Goal: Task Accomplishment & Management: Use online tool/utility

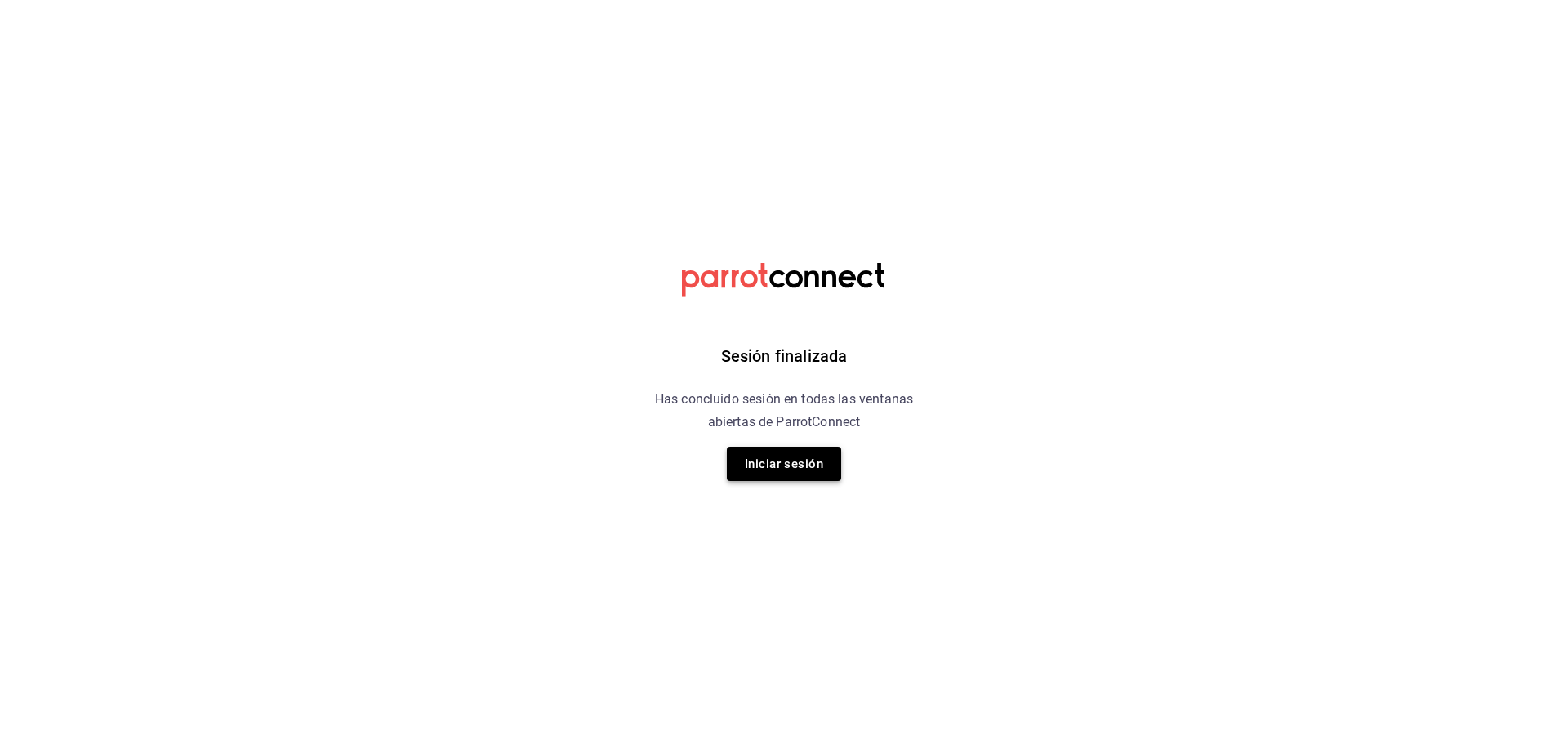
click at [788, 468] on button "Iniciar sesión" at bounding box center [783, 464] width 114 height 35
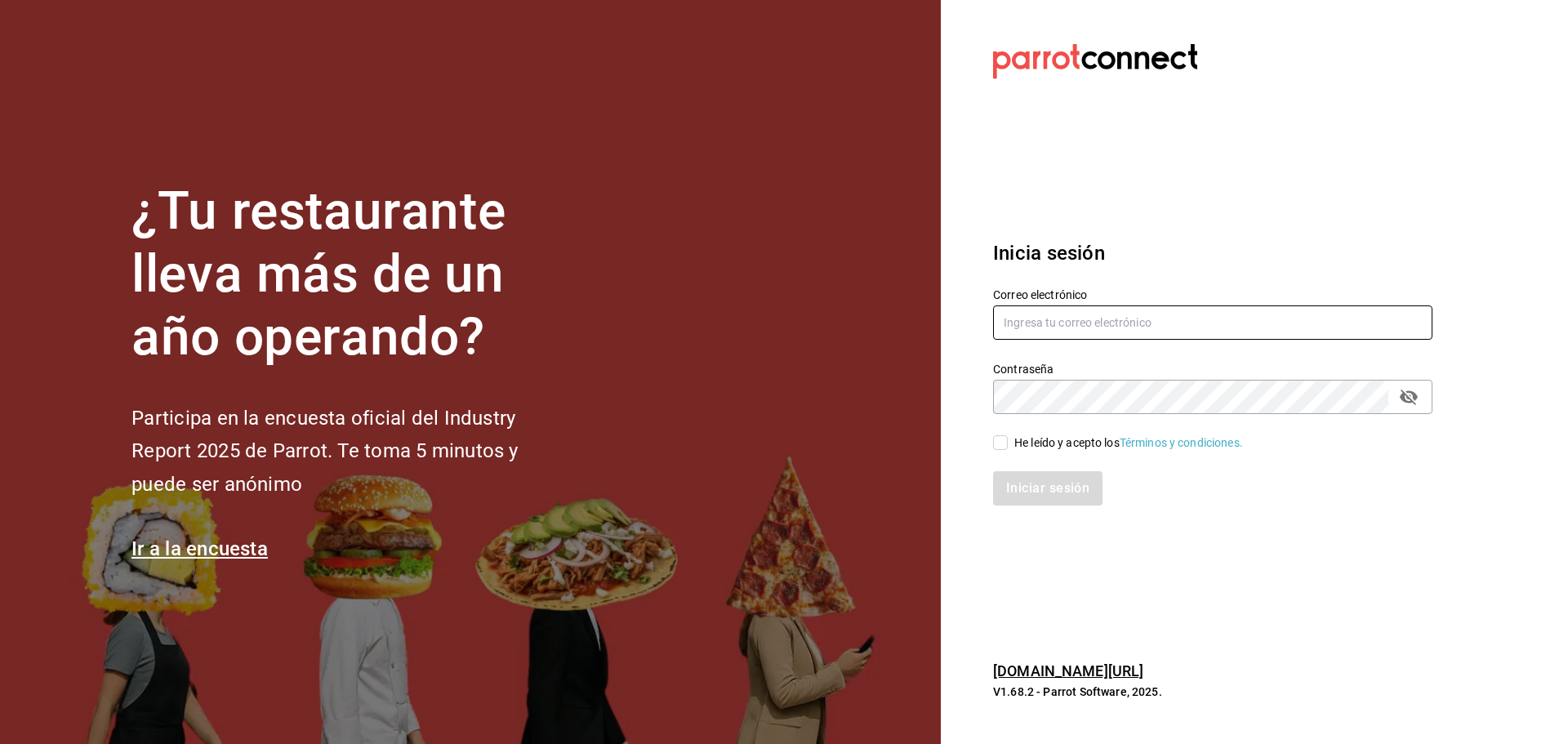
click at [1195, 321] on input "text" at bounding box center [1212, 323] width 439 height 35
type input "[EMAIL_ADDRESS][DOMAIN_NAME]"
click at [999, 444] on input "He leído y acepto los Términos y condiciones." at bounding box center [1000, 442] width 14 height 14
checkbox input "true"
click at [1047, 494] on button "Iniciar sesión" at bounding box center [1049, 489] width 111 height 35
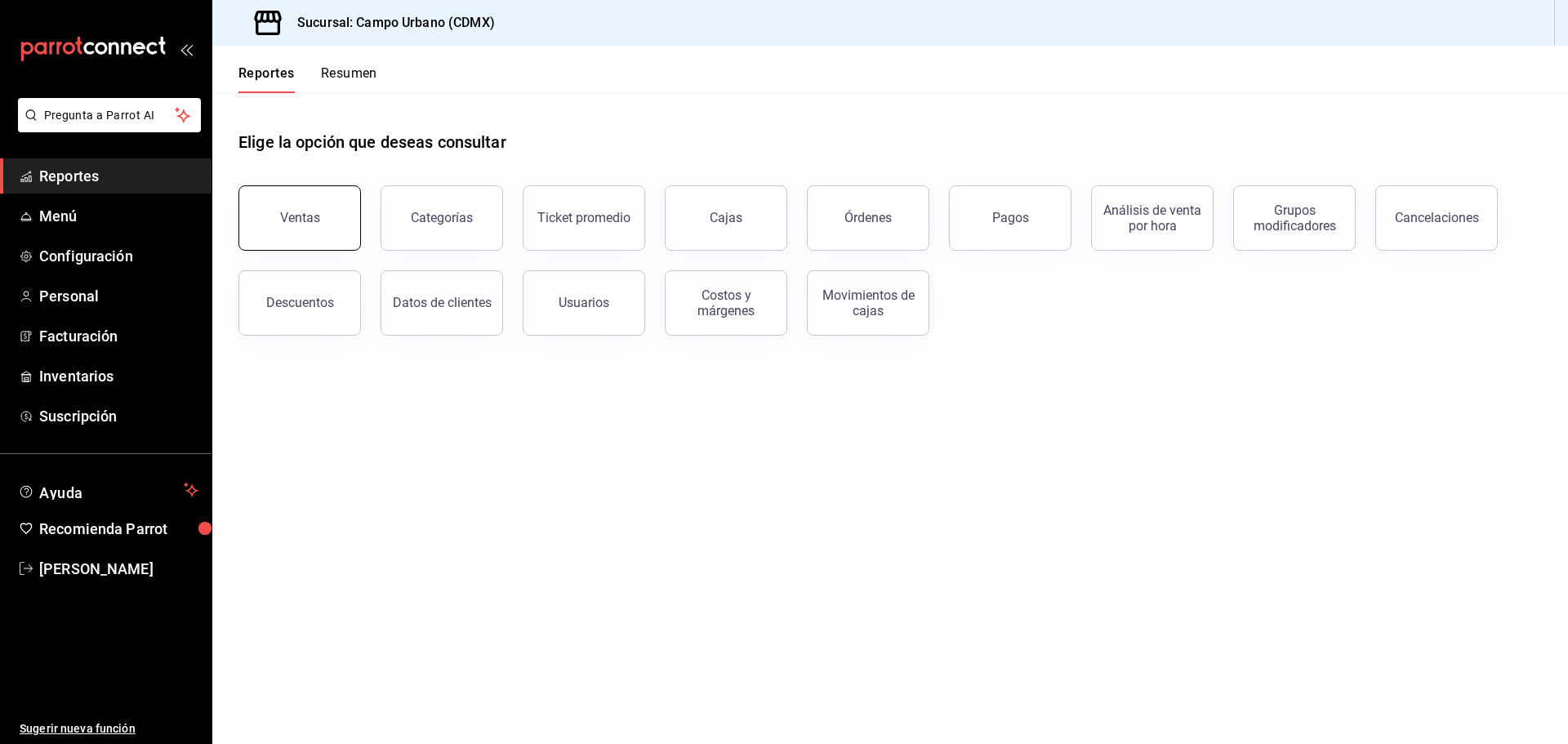
click at [290, 223] on div "Ventas" at bounding box center [300, 218] width 40 height 15
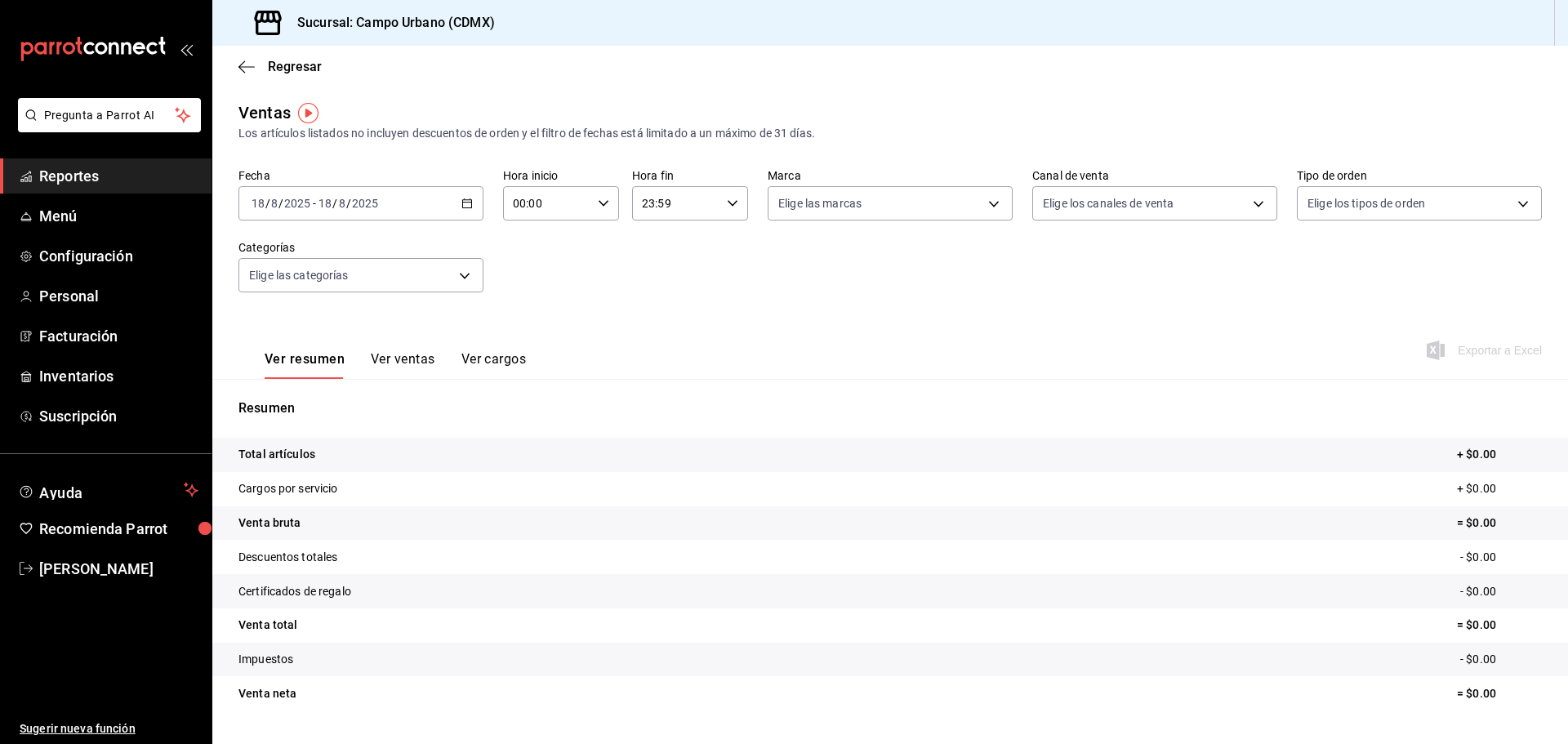
click at [404, 365] on button "Ver ventas" at bounding box center [403, 364] width 64 height 28
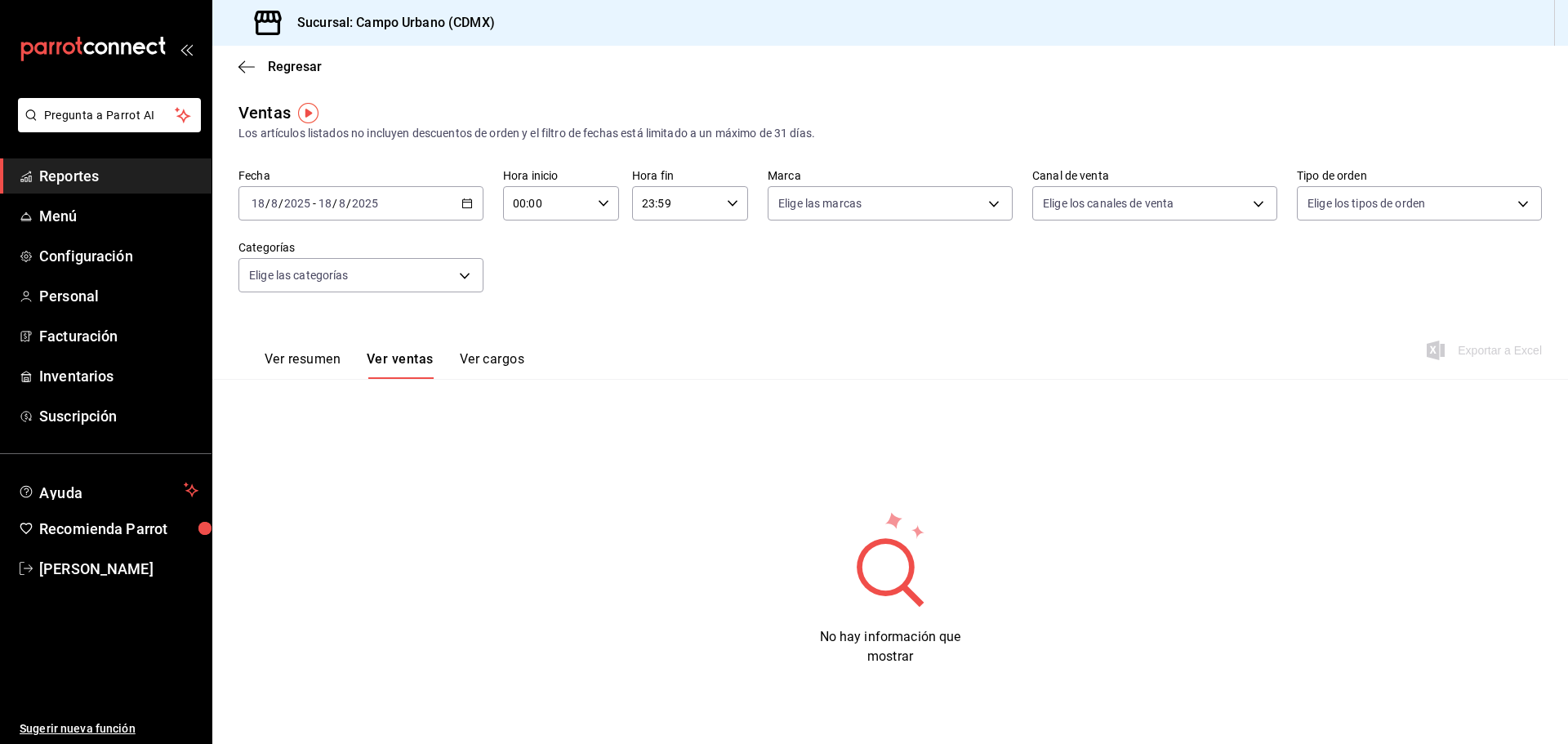
click at [523, 363] on button "Ver cargos" at bounding box center [493, 364] width 65 height 28
click at [407, 366] on button "Ver ventas" at bounding box center [399, 364] width 64 height 28
click at [460, 199] on div "2025-08-18 18 / 8 / 2025 - 2025-08-18 18 / 8 / 2025" at bounding box center [361, 203] width 245 height 35
click at [298, 247] on span "Hoy" at bounding box center [315, 253] width 127 height 17
click at [422, 199] on div "2025-08-18 18 / 8 / 2025 - 2025-08-18 18 / 8 / 2025" at bounding box center [361, 203] width 245 height 35
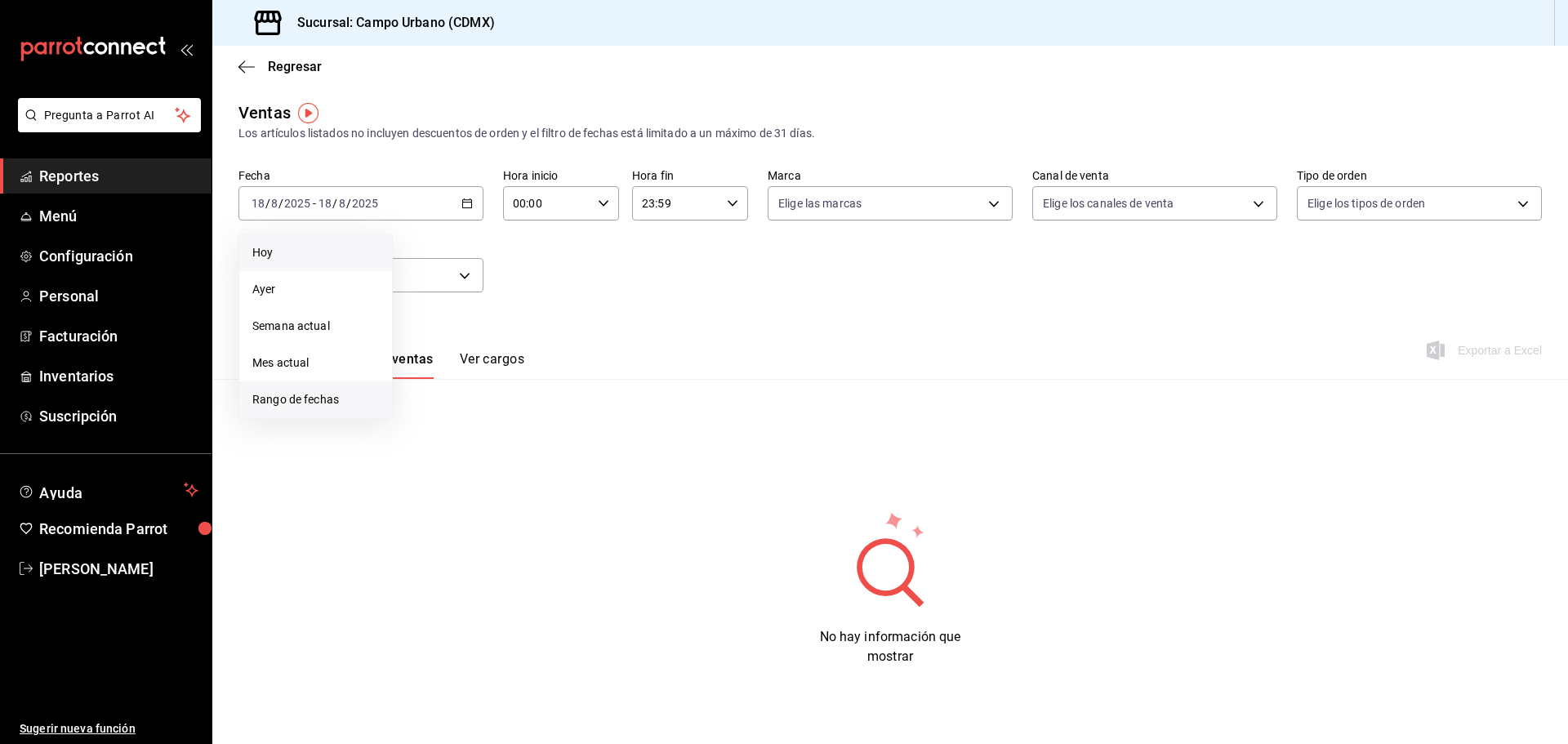
click at [286, 405] on span "Rango de fechas" at bounding box center [315, 400] width 127 height 17
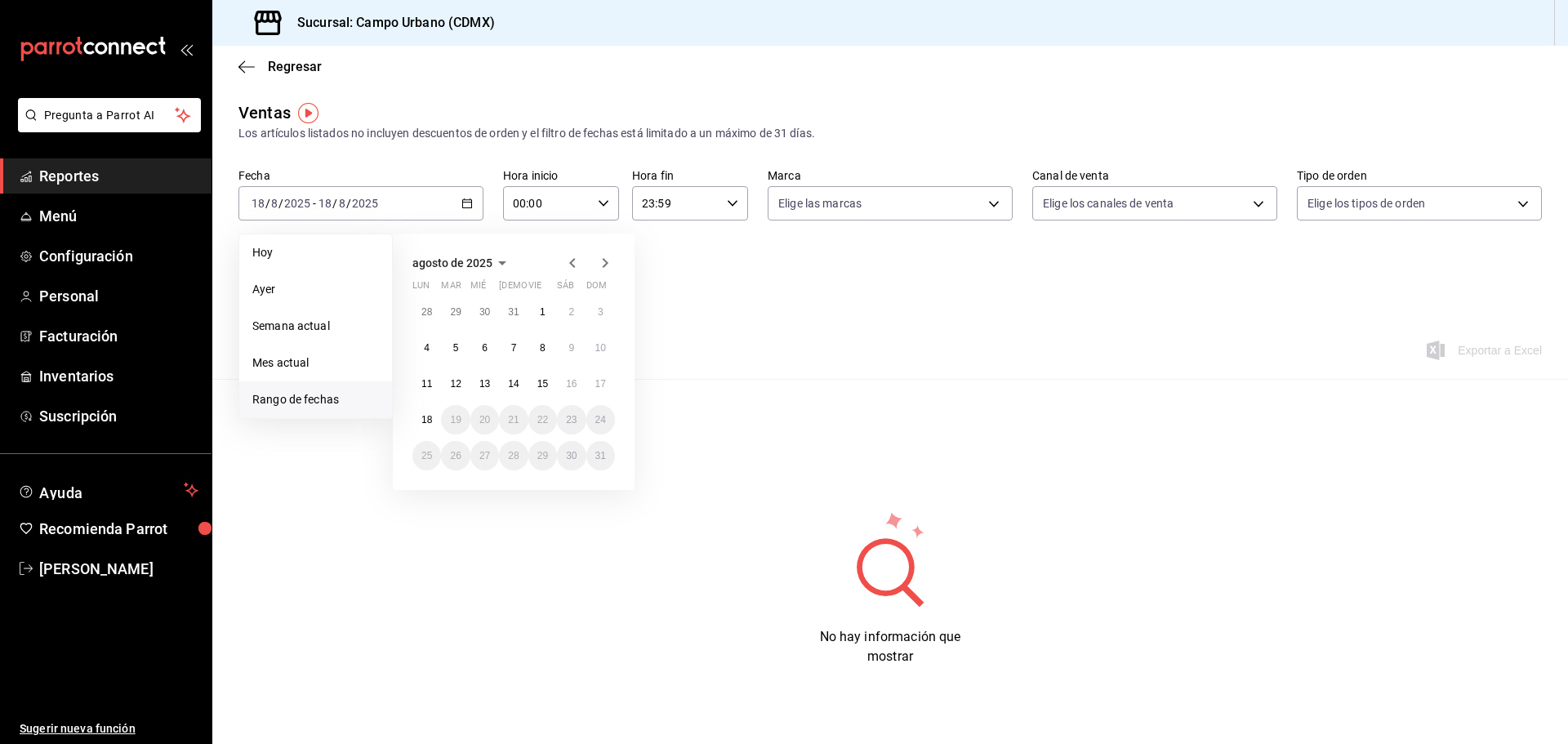
click at [568, 267] on icon "button" at bounding box center [572, 263] width 19 height 19
click at [605, 312] on button "1" at bounding box center [601, 312] width 29 height 30
click at [606, 259] on icon "button" at bounding box center [605, 263] width 19 height 19
click at [604, 262] on icon "button" at bounding box center [605, 263] width 19 height 19
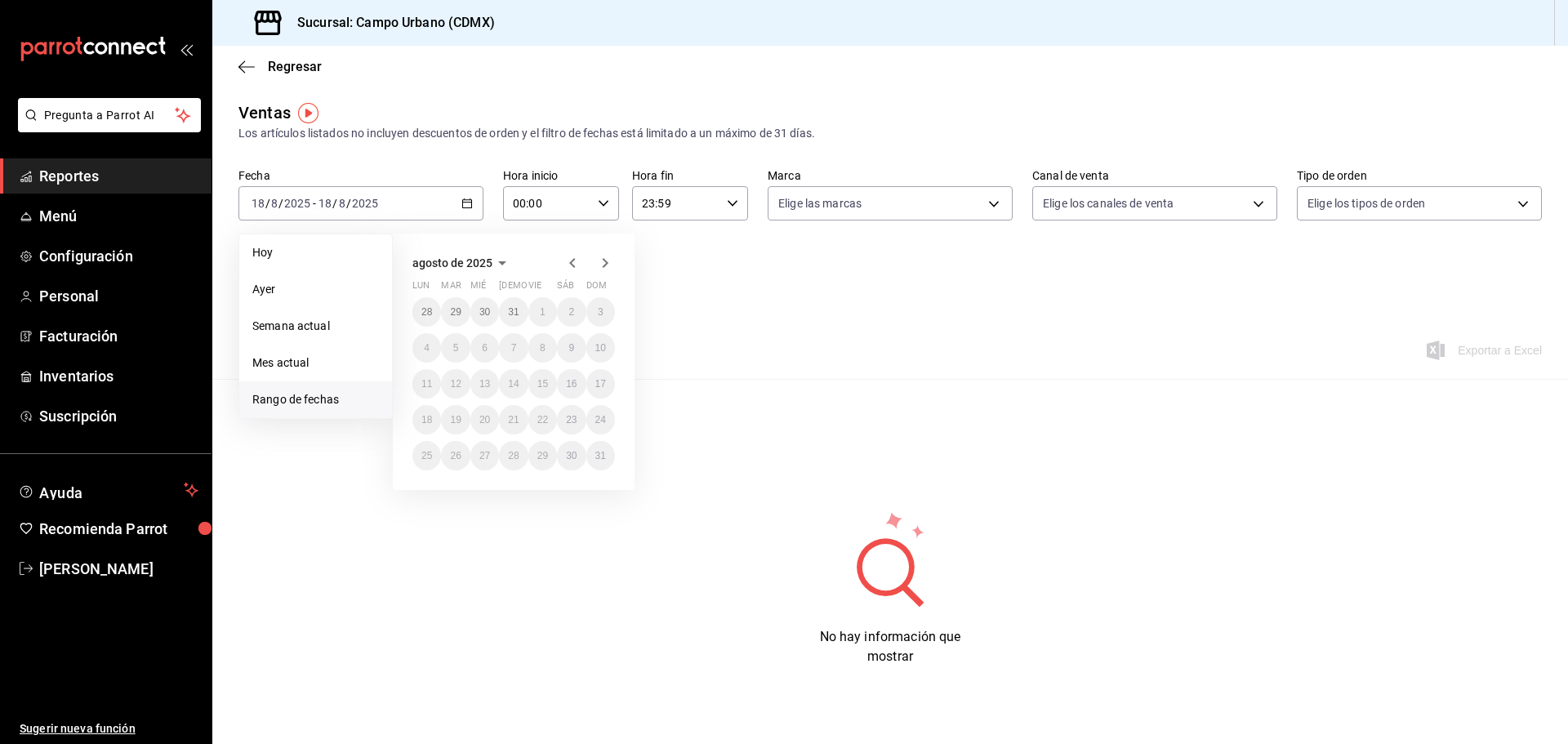
click at [573, 266] on icon "button" at bounding box center [572, 263] width 6 height 10
click at [422, 491] on abbr "30" at bounding box center [427, 492] width 11 height 12
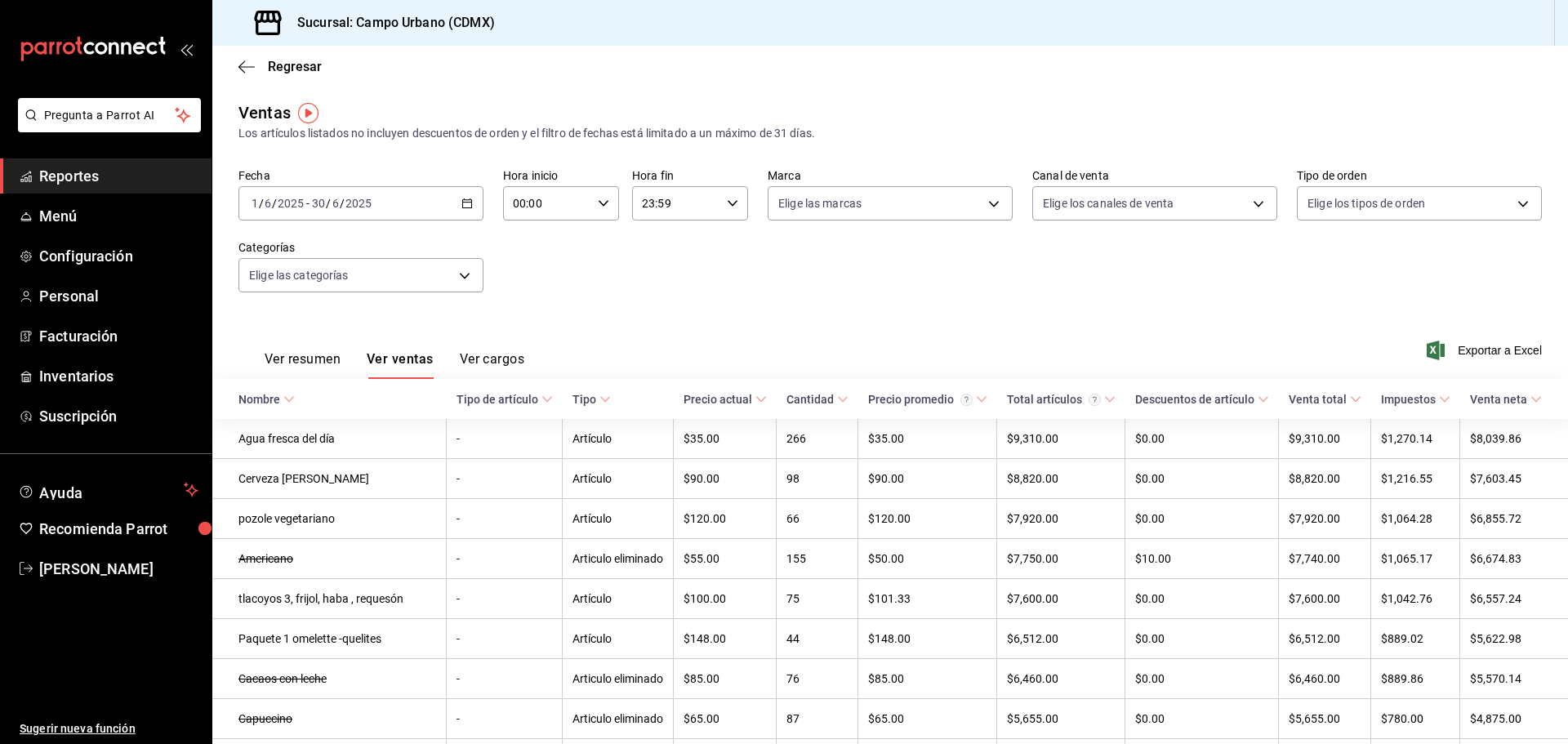
click at [312, 360] on button "Ver resumen" at bounding box center [302, 364] width 76 height 28
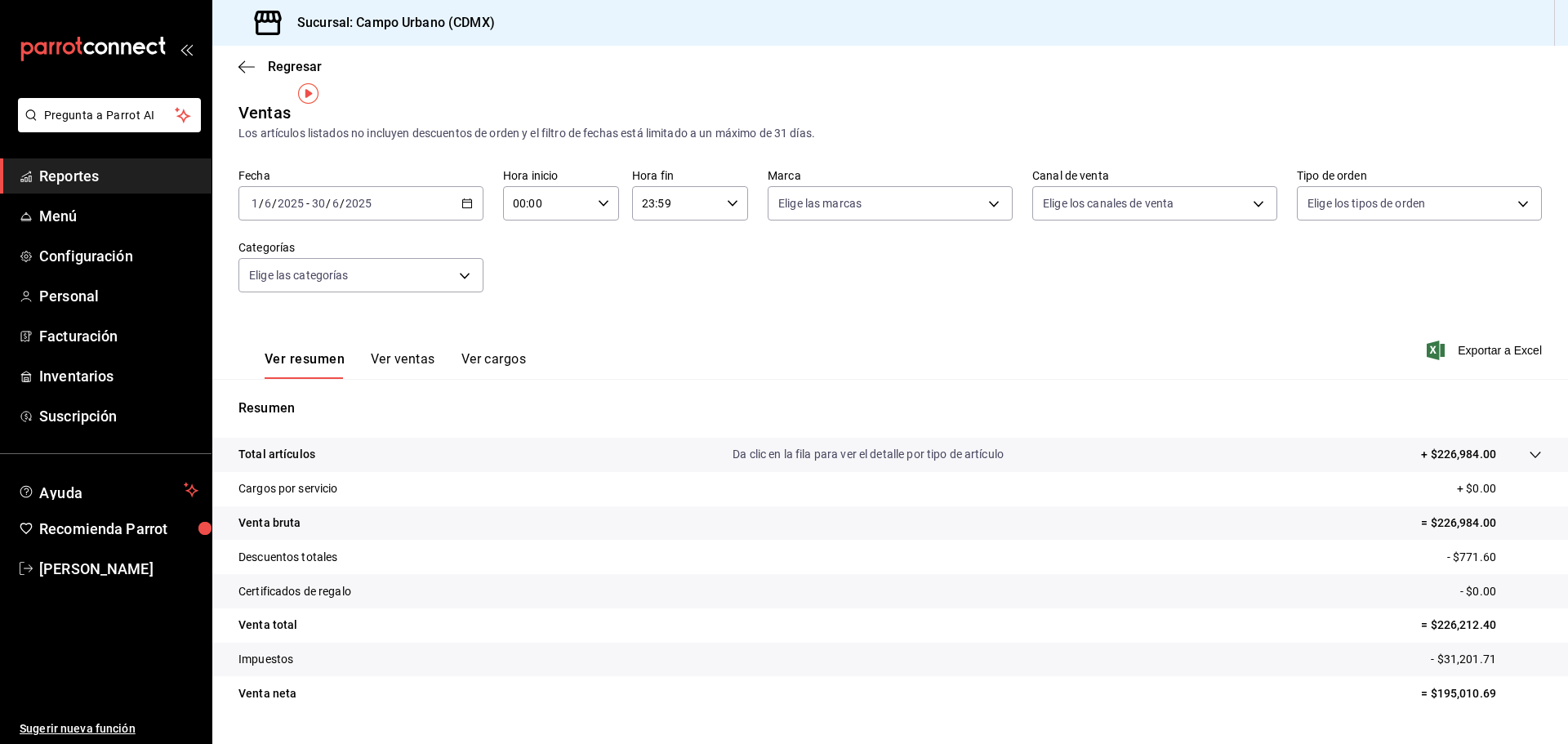
scroll to position [38, 0]
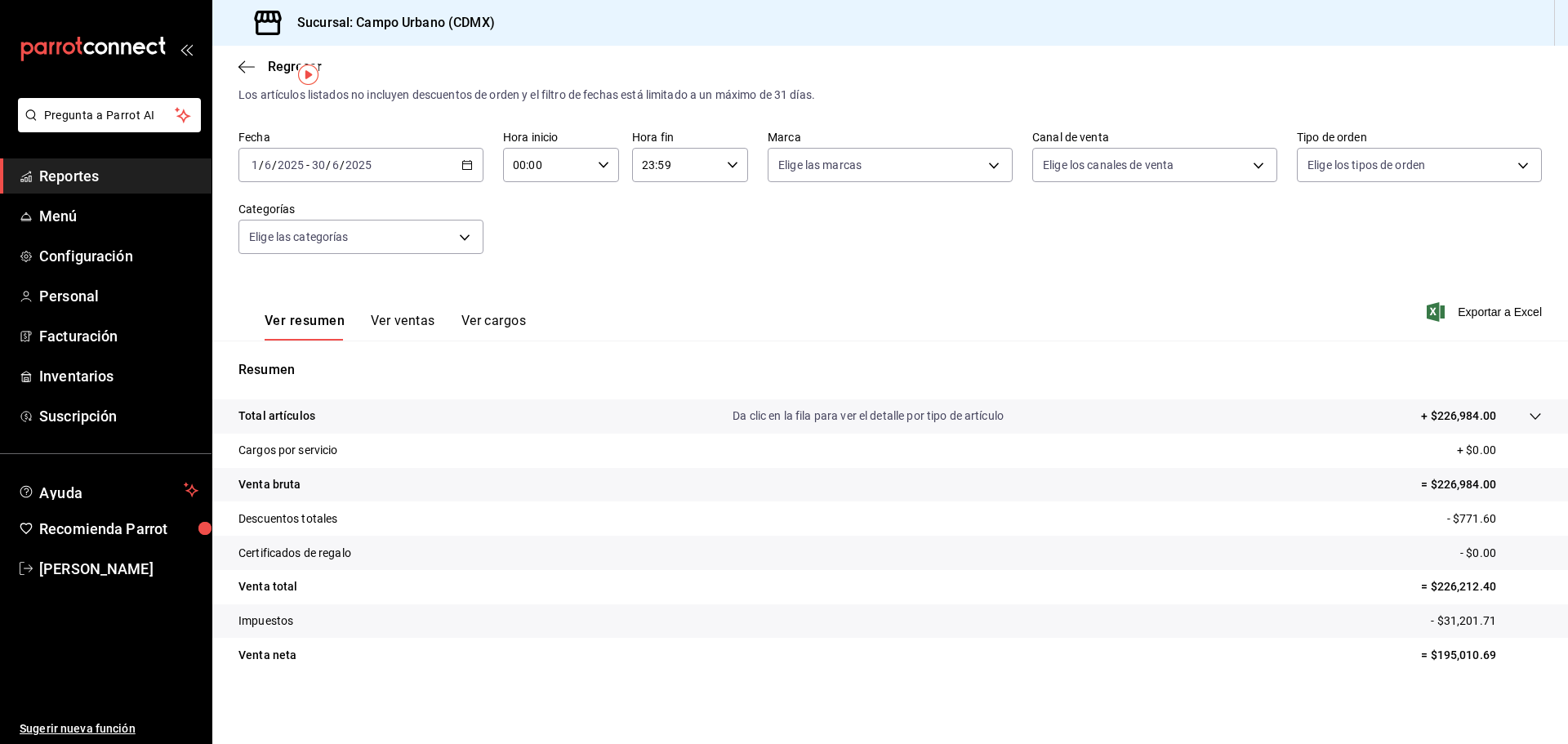
click at [394, 324] on button "Ver ventas" at bounding box center [403, 326] width 64 height 28
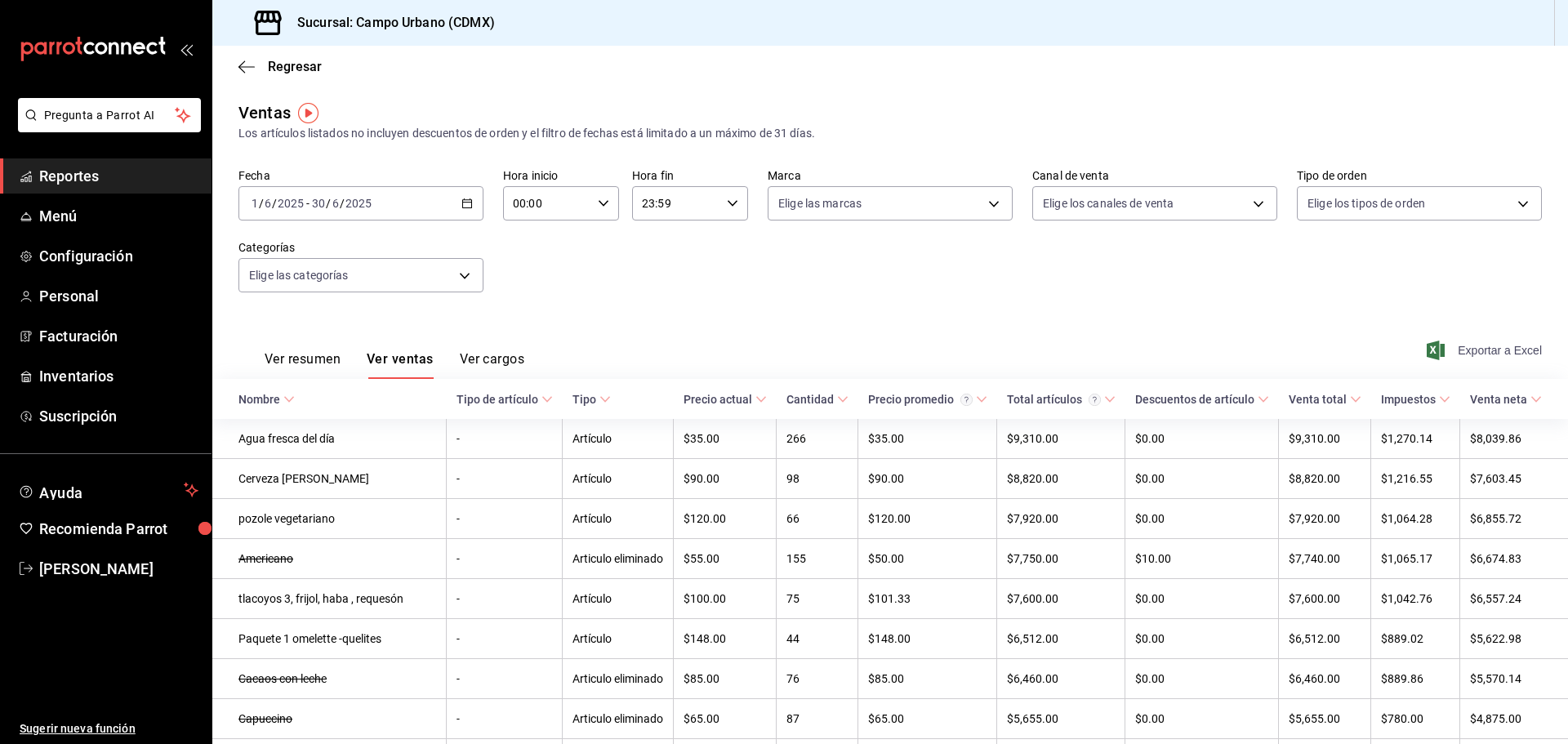
click at [1430, 342] on icon "button" at bounding box center [1435, 350] width 18 height 19
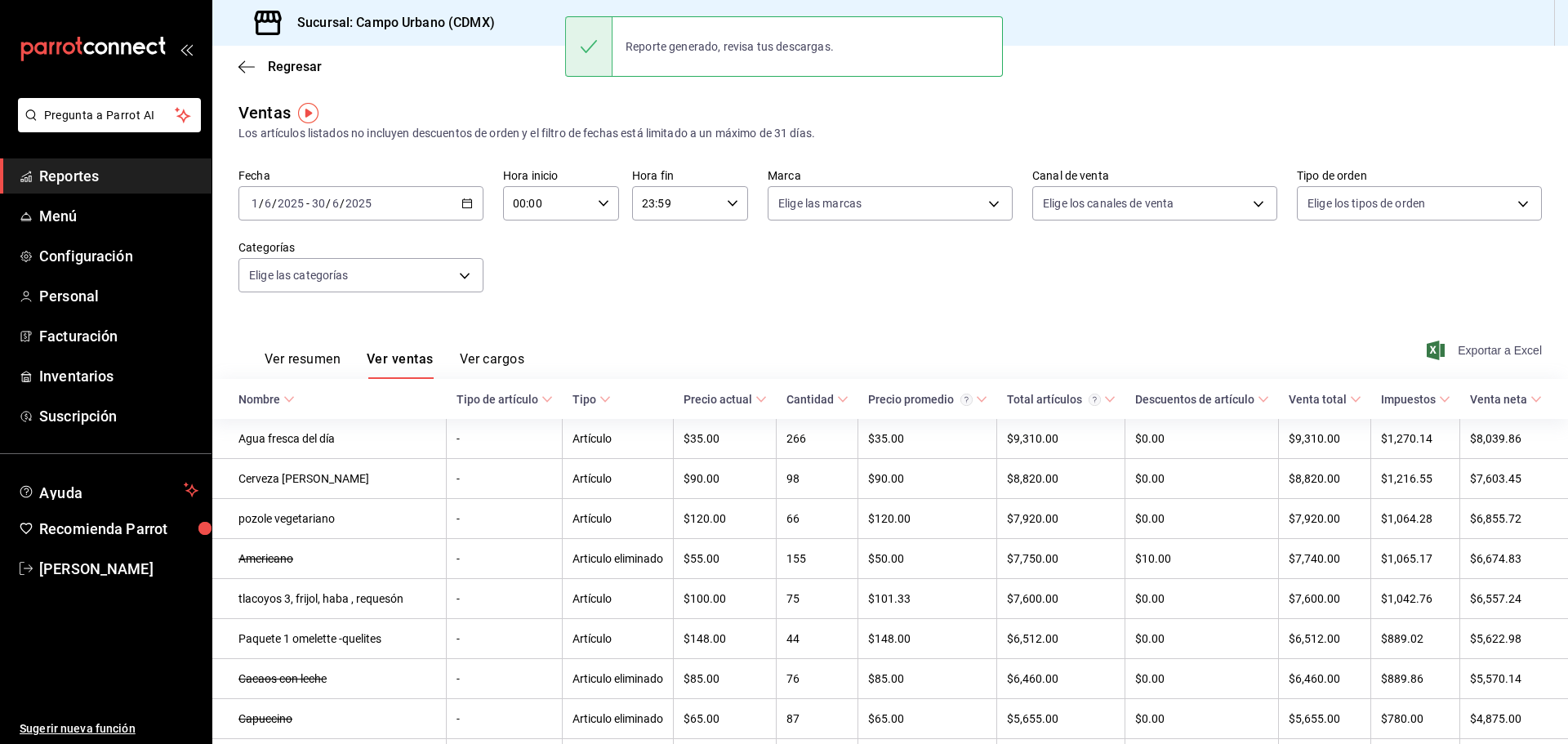
click at [463, 206] on icon "button" at bounding box center [467, 203] width 12 height 12
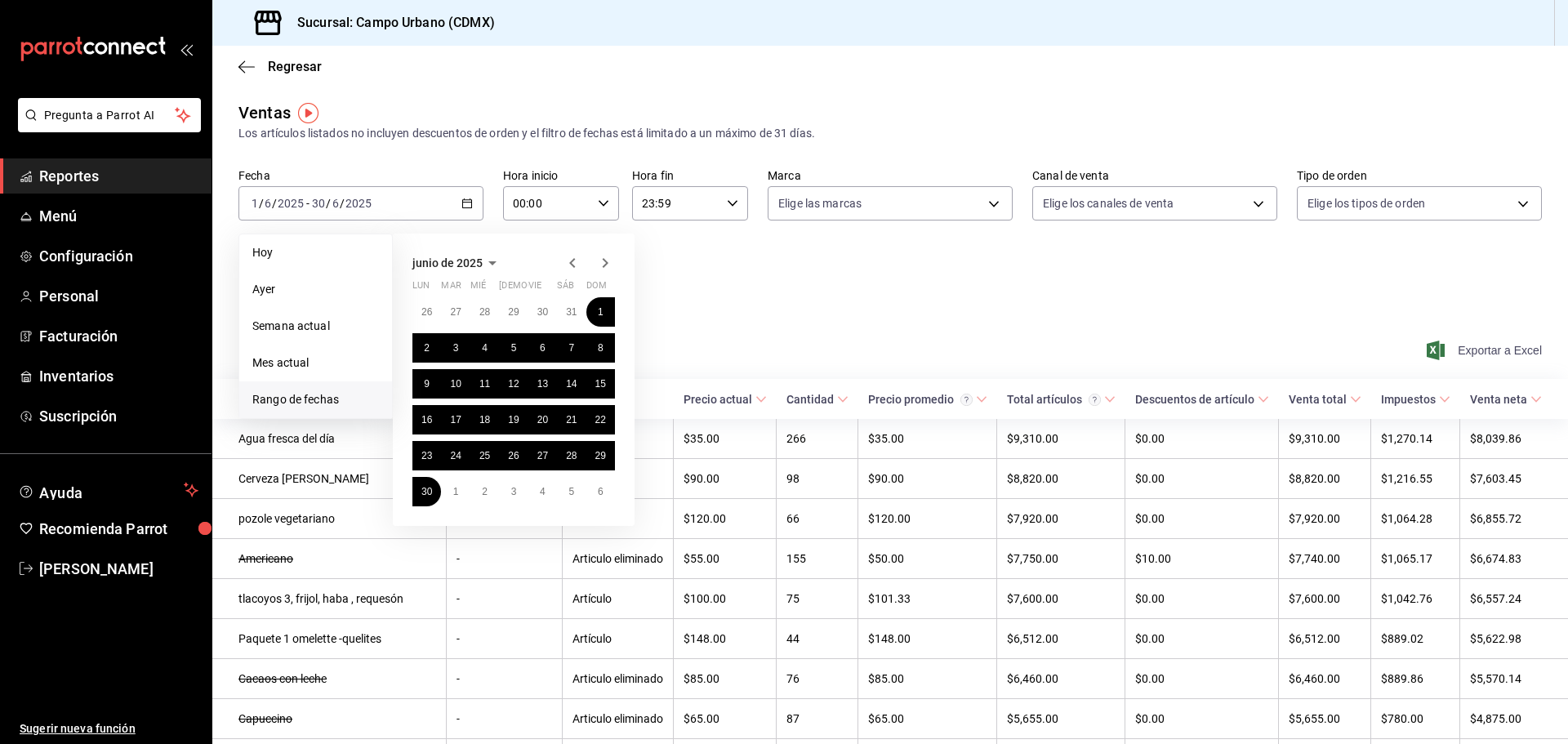
click at [602, 264] on icon "button" at bounding box center [605, 263] width 19 height 19
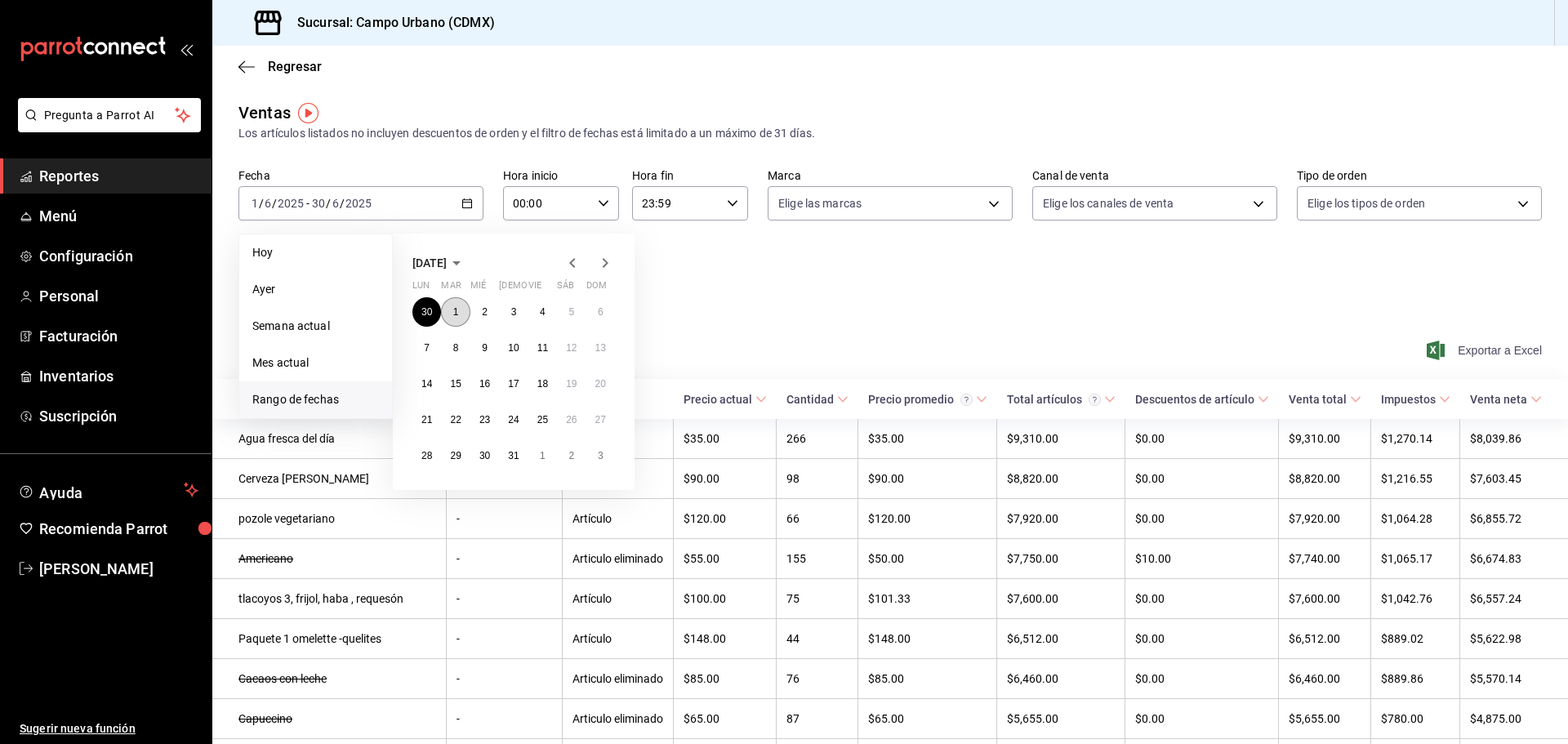
click at [459, 312] on button "1" at bounding box center [455, 312] width 29 height 30
click at [514, 455] on abbr "31" at bounding box center [513, 455] width 11 height 12
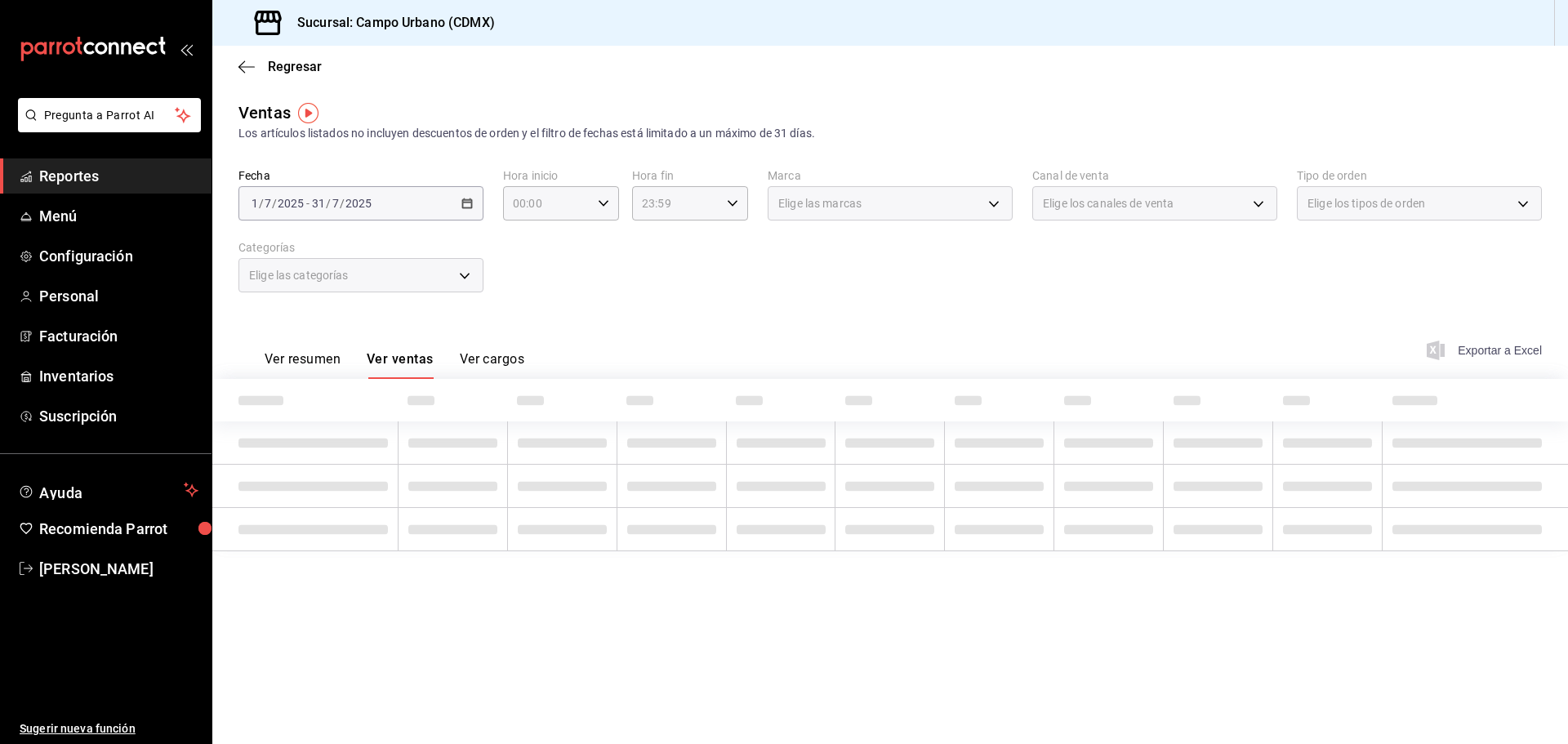
click at [814, 307] on div "Fecha 2025-07-01 1 / 7 / 2025 - 2025-07-31 31 / 7 / 2025 Hora inicio 00:00 Hora…" at bounding box center [890, 241] width 1303 height 144
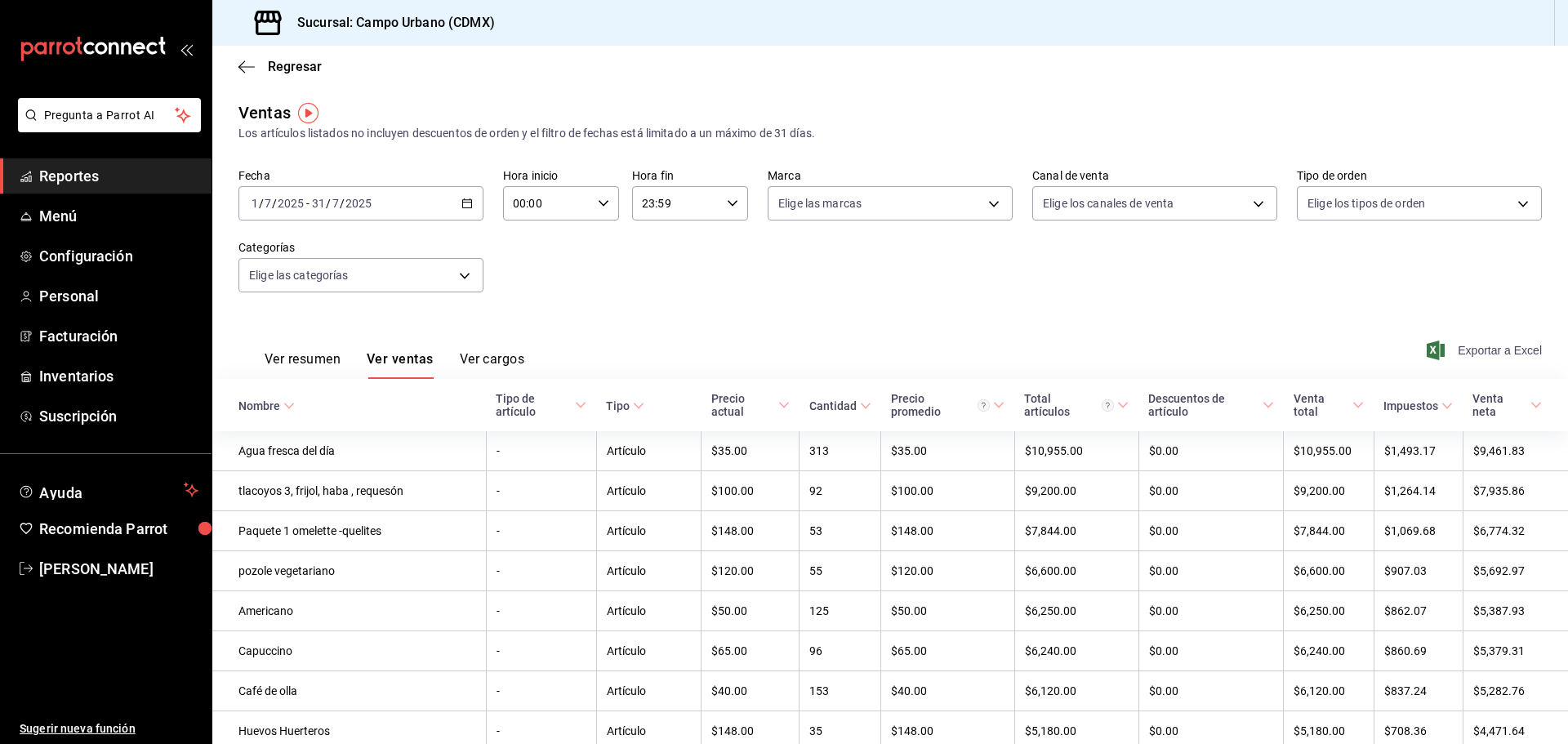
click at [1446, 353] on span "Exportar a Excel" at bounding box center [1486, 350] width 112 height 19
click at [450, 198] on div "2025-07-01 1 / 7 / 2025 - 2025-07-31 31 / 7 / 2025" at bounding box center [361, 203] width 245 height 35
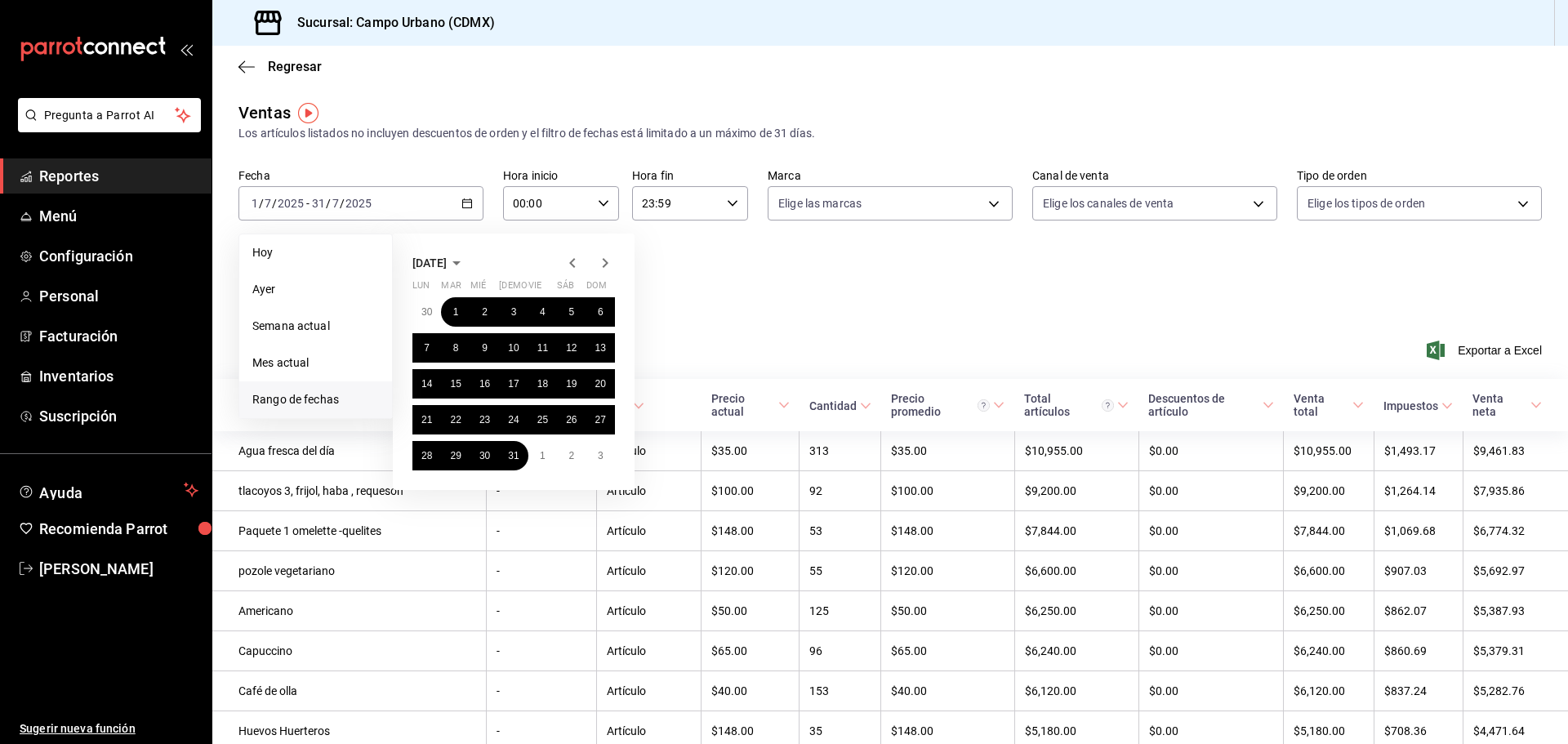
click at [613, 257] on icon "button" at bounding box center [605, 263] width 19 height 19
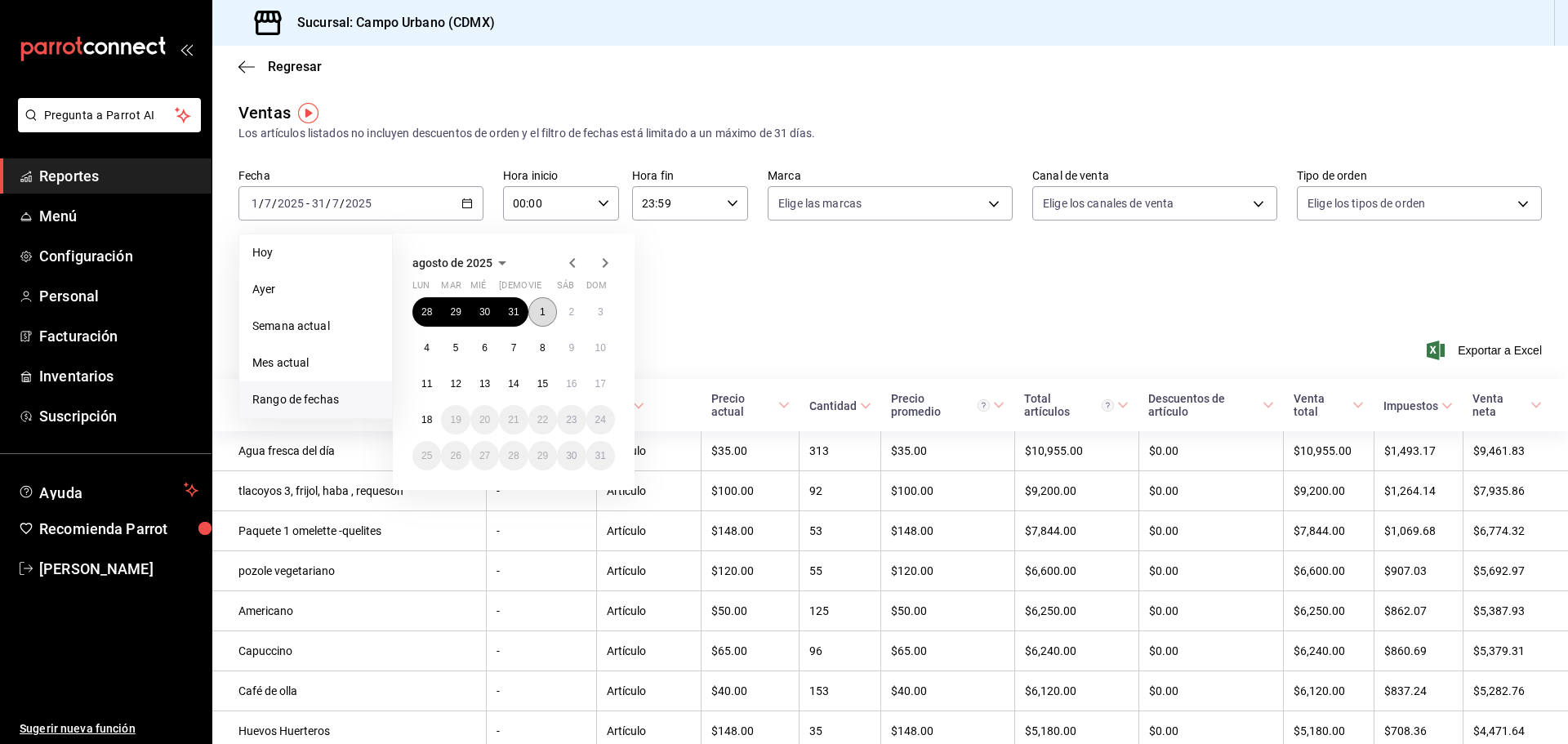
click at [539, 314] on button "1" at bounding box center [542, 312] width 29 height 30
click at [540, 377] on button "15" at bounding box center [542, 384] width 29 height 30
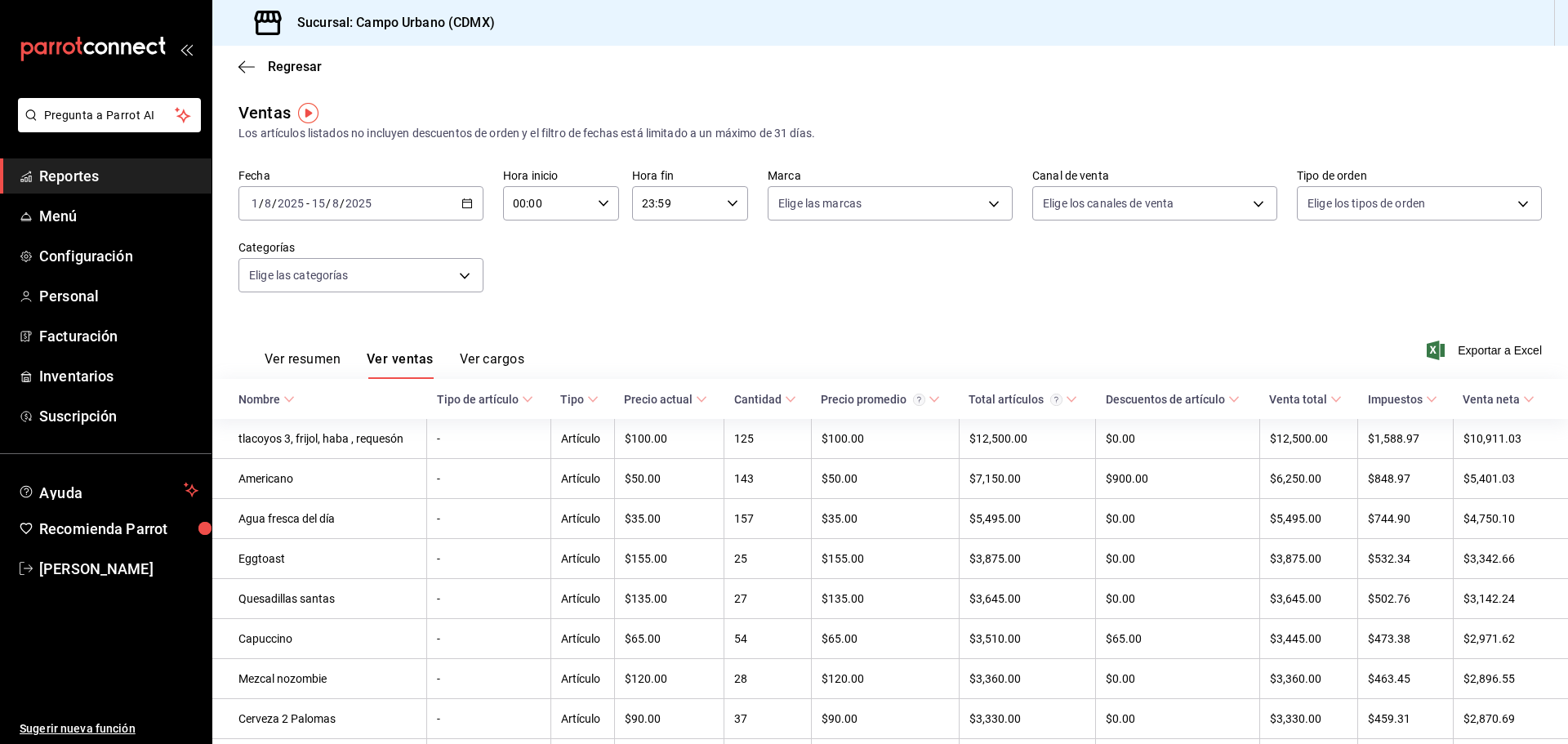
click at [1229, 300] on div "Fecha 2025-08-01 1 / 8 / 2025 - 2025-08-15 15 / 8 / 2025 Hora inicio 00:00 Hora…" at bounding box center [890, 241] width 1303 height 144
click at [1487, 348] on span "Exportar a Excel" at bounding box center [1486, 350] width 112 height 19
click at [242, 69] on icon "button" at bounding box center [246, 66] width 16 height 14
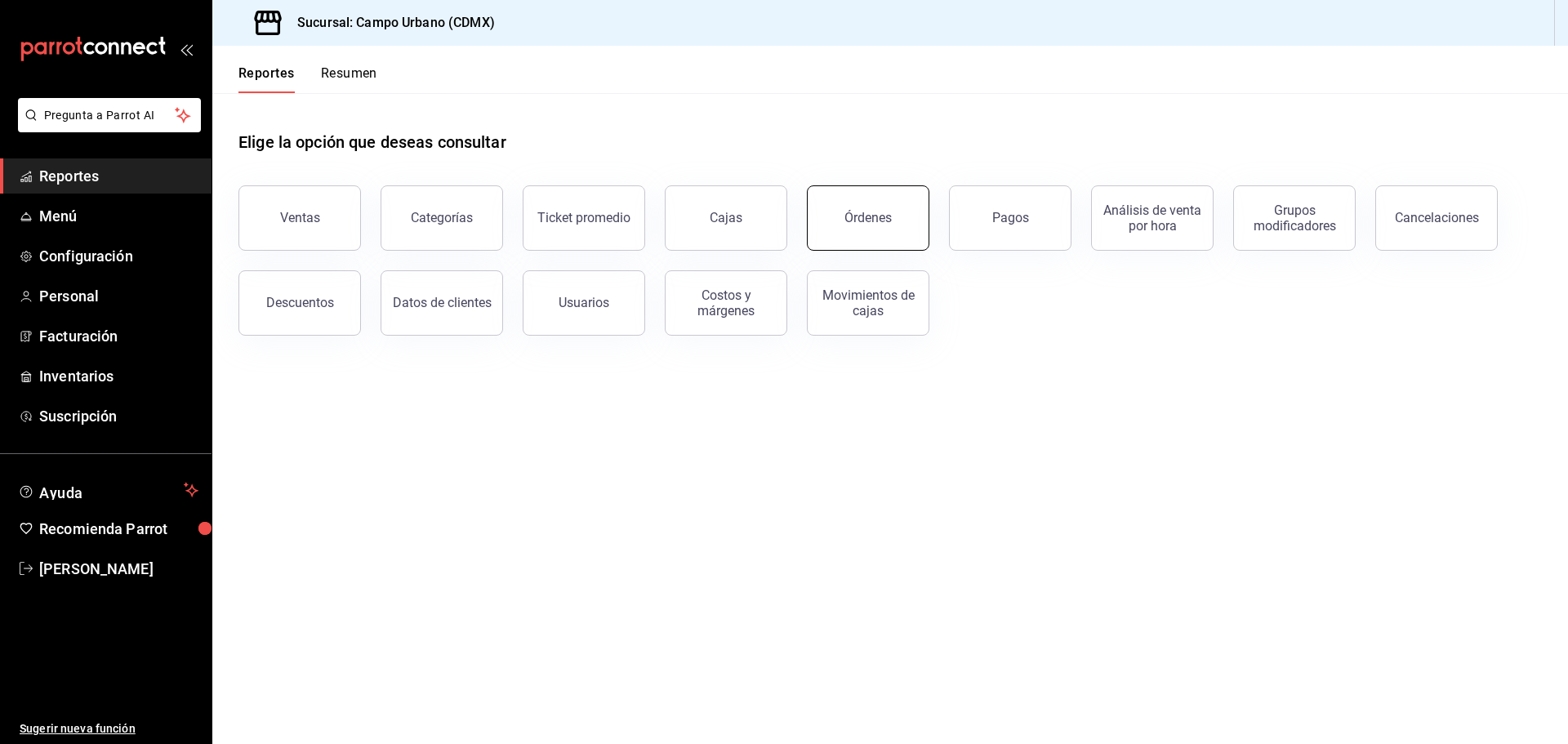
click at [863, 218] on div "Órdenes" at bounding box center [867, 218] width 47 height 15
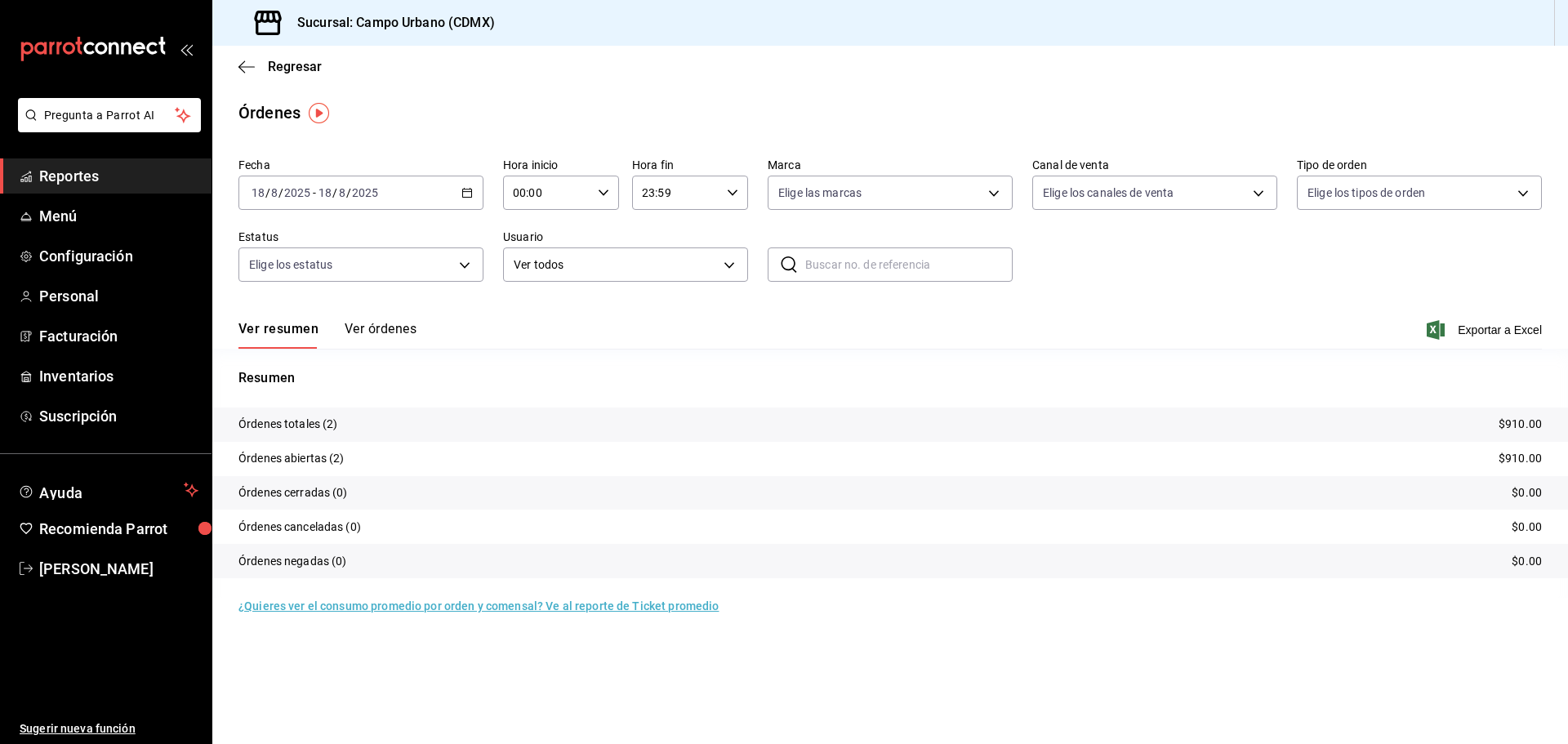
click at [399, 327] on button "Ver órdenes" at bounding box center [380, 335] width 72 height 28
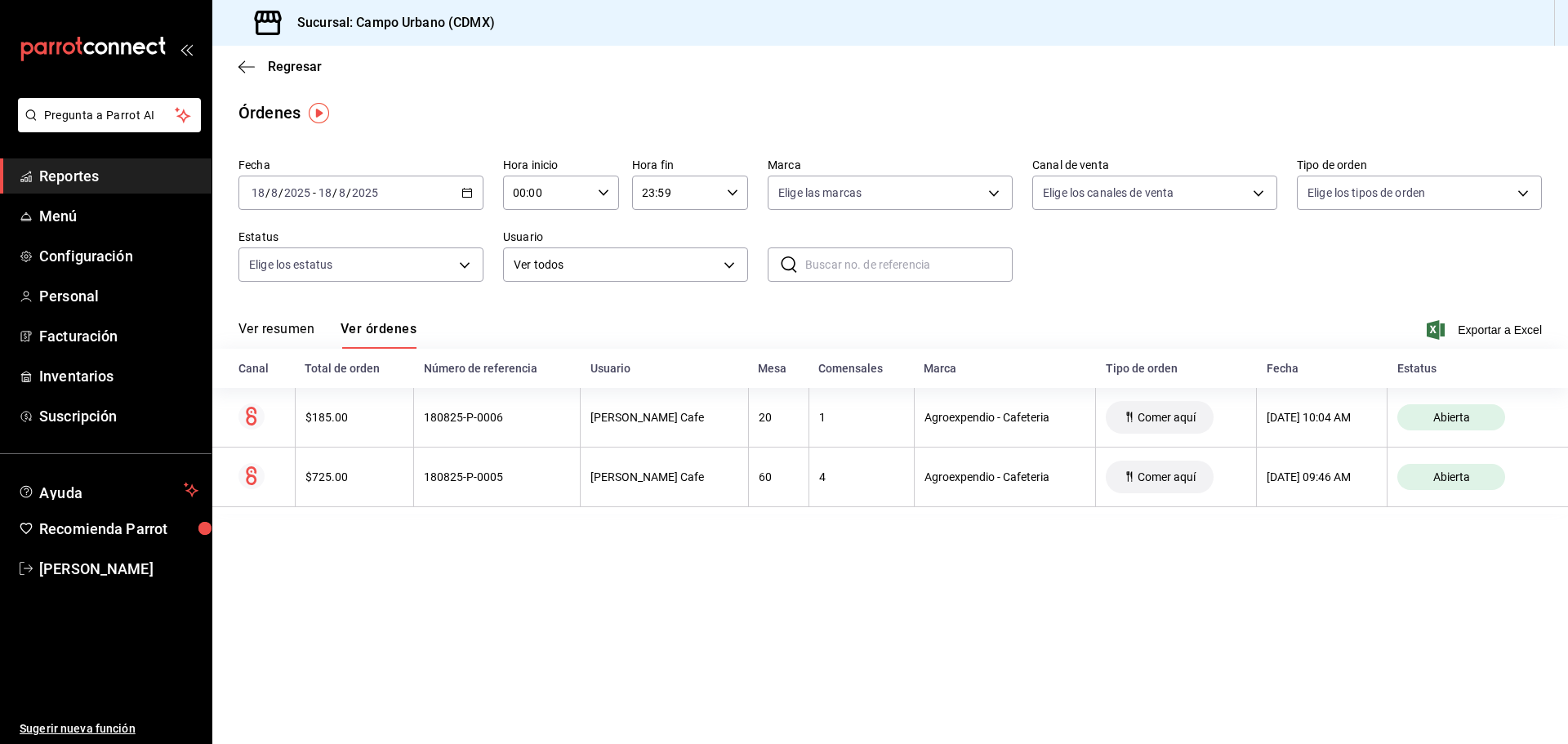
click at [477, 192] on div "2025-08-18 18 / 8 / 2025 - 2025-08-18 18 / 8 / 2025" at bounding box center [361, 193] width 245 height 35
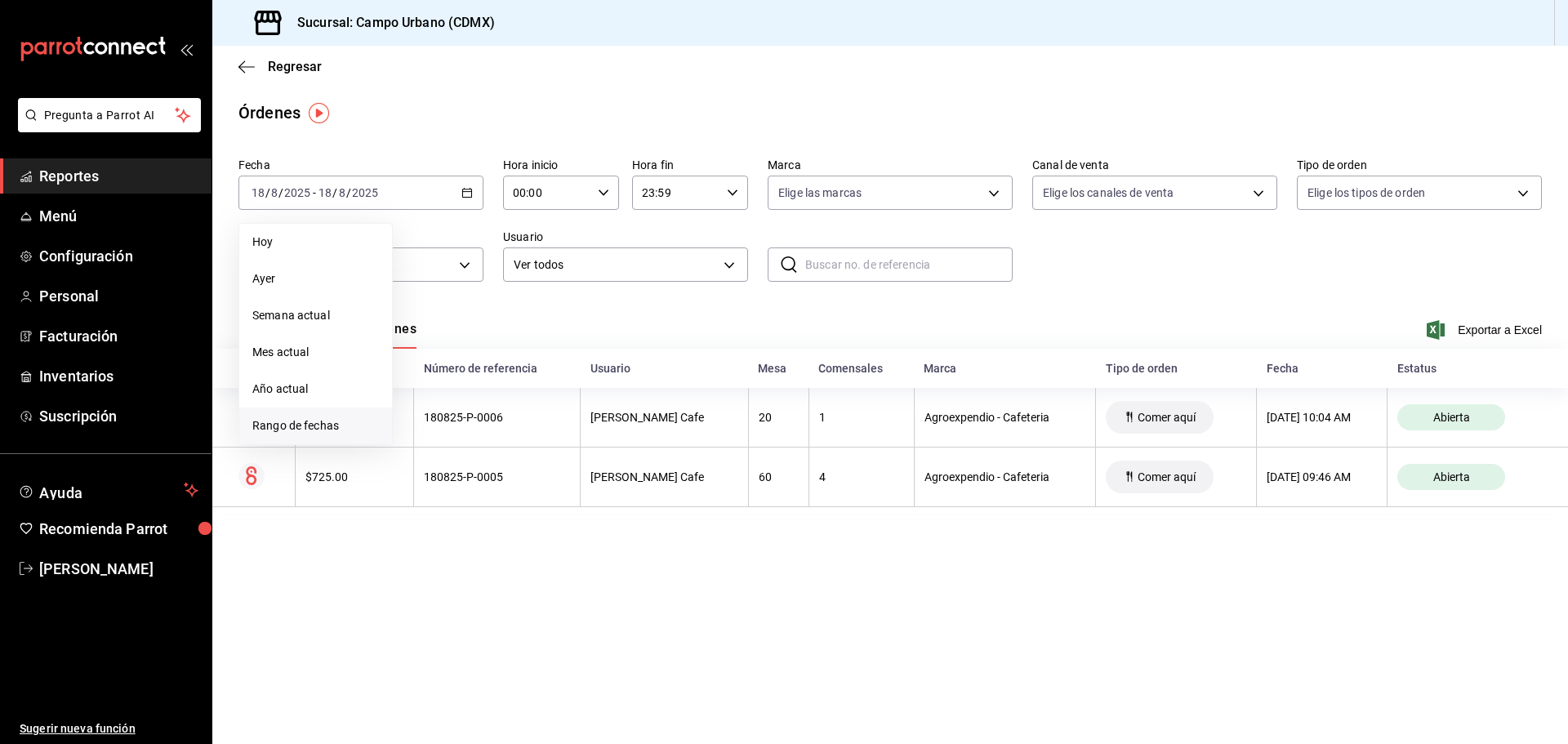
click at [313, 428] on span "Rango de fechas" at bounding box center [315, 426] width 127 height 17
click at [568, 252] on icon "button" at bounding box center [572, 252] width 19 height 19
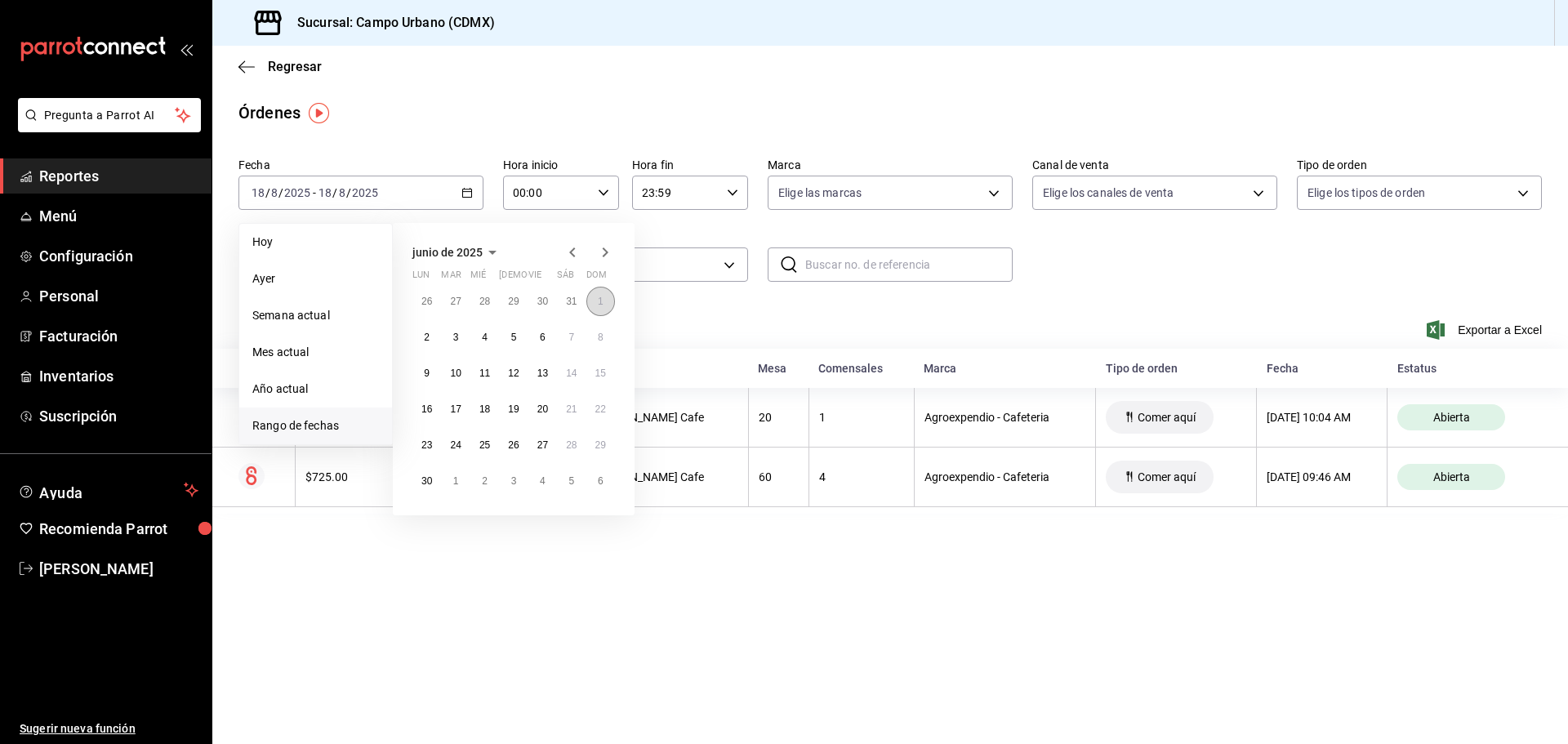
click at [598, 304] on abbr "1" at bounding box center [601, 301] width 6 height 12
click at [416, 485] on button "30" at bounding box center [427, 480] width 29 height 30
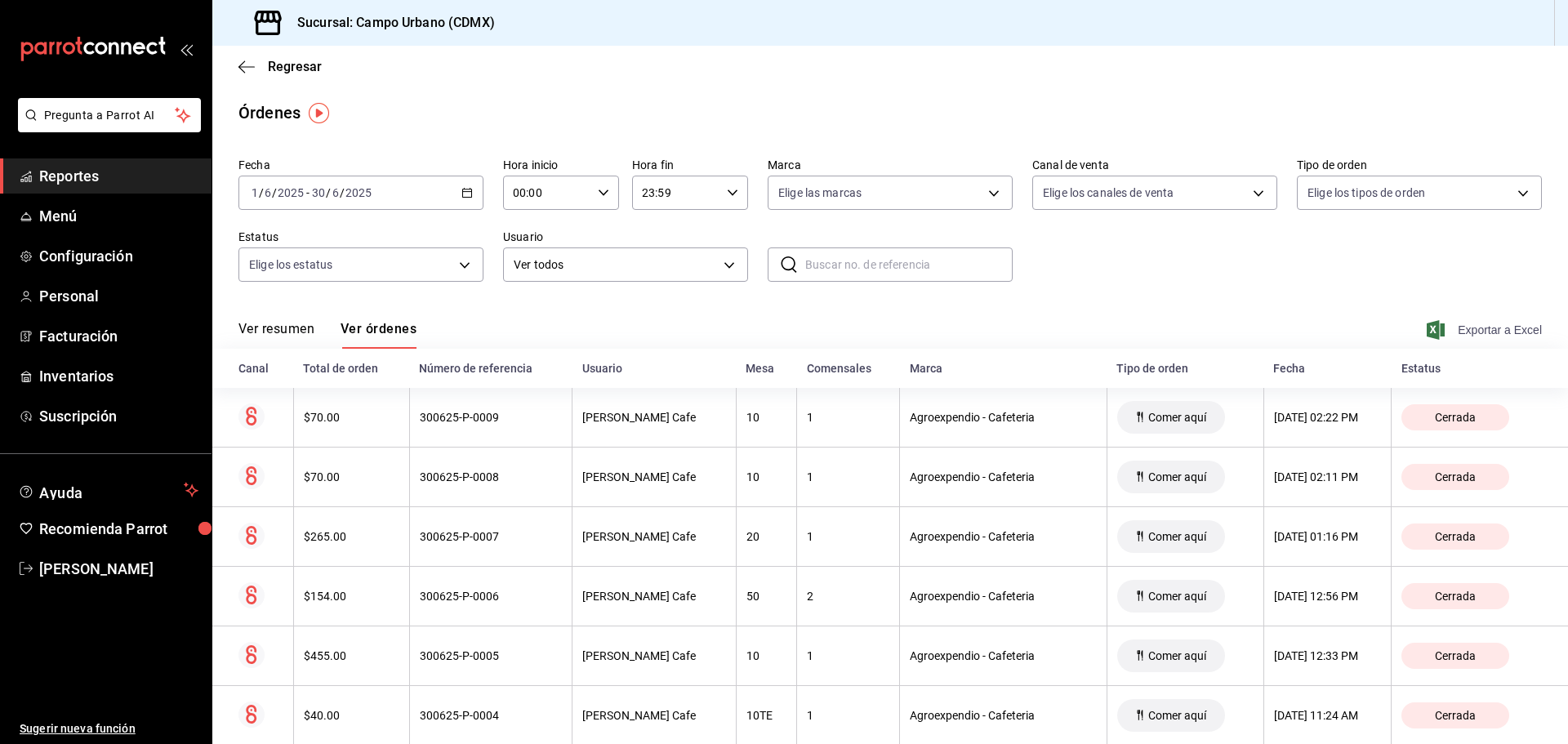
click at [1455, 331] on span "Exportar a Excel" at bounding box center [1486, 330] width 112 height 19
